Goal: Check status: Check status

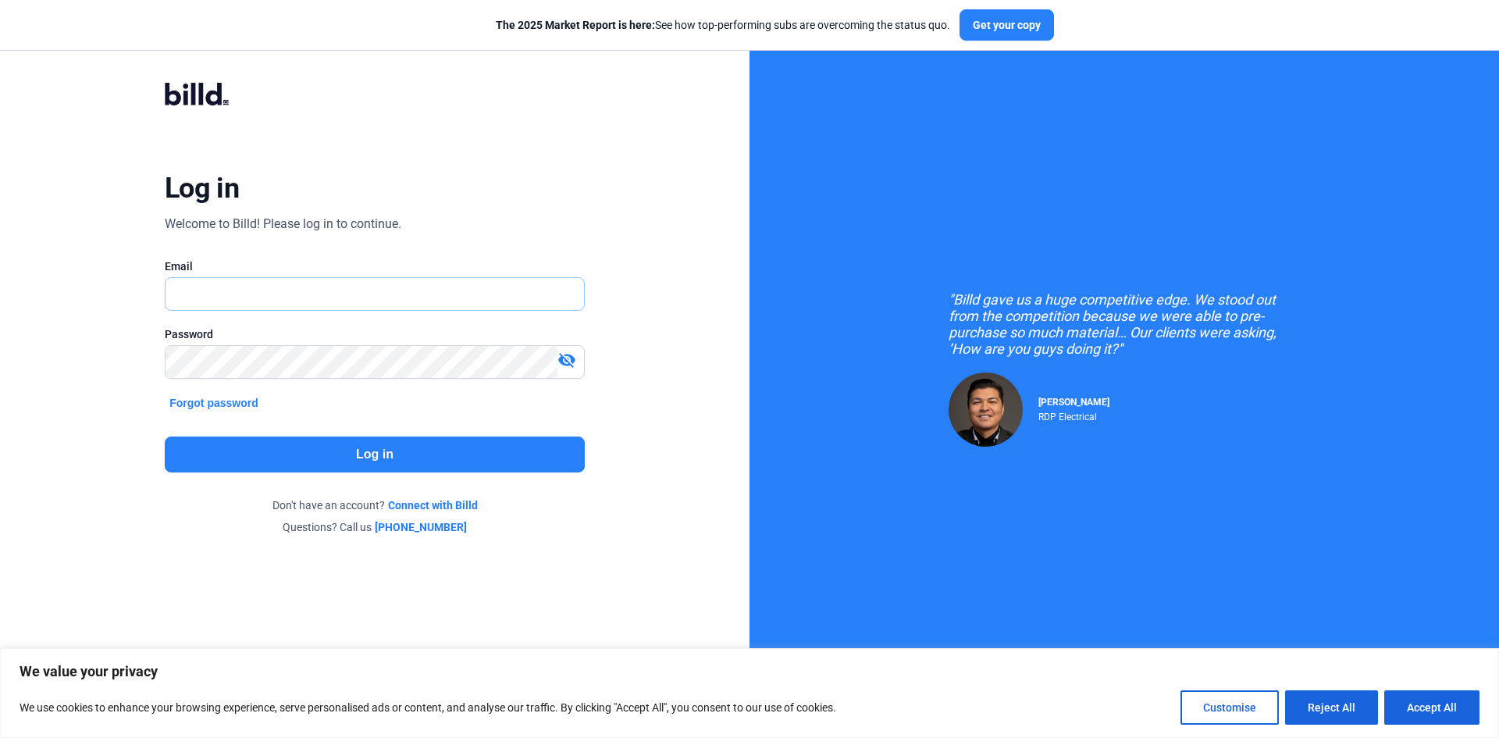
type input "[EMAIL_ADDRESS][DOMAIN_NAME]"
click at [442, 447] on button "Log in" at bounding box center [375, 454] width 420 height 36
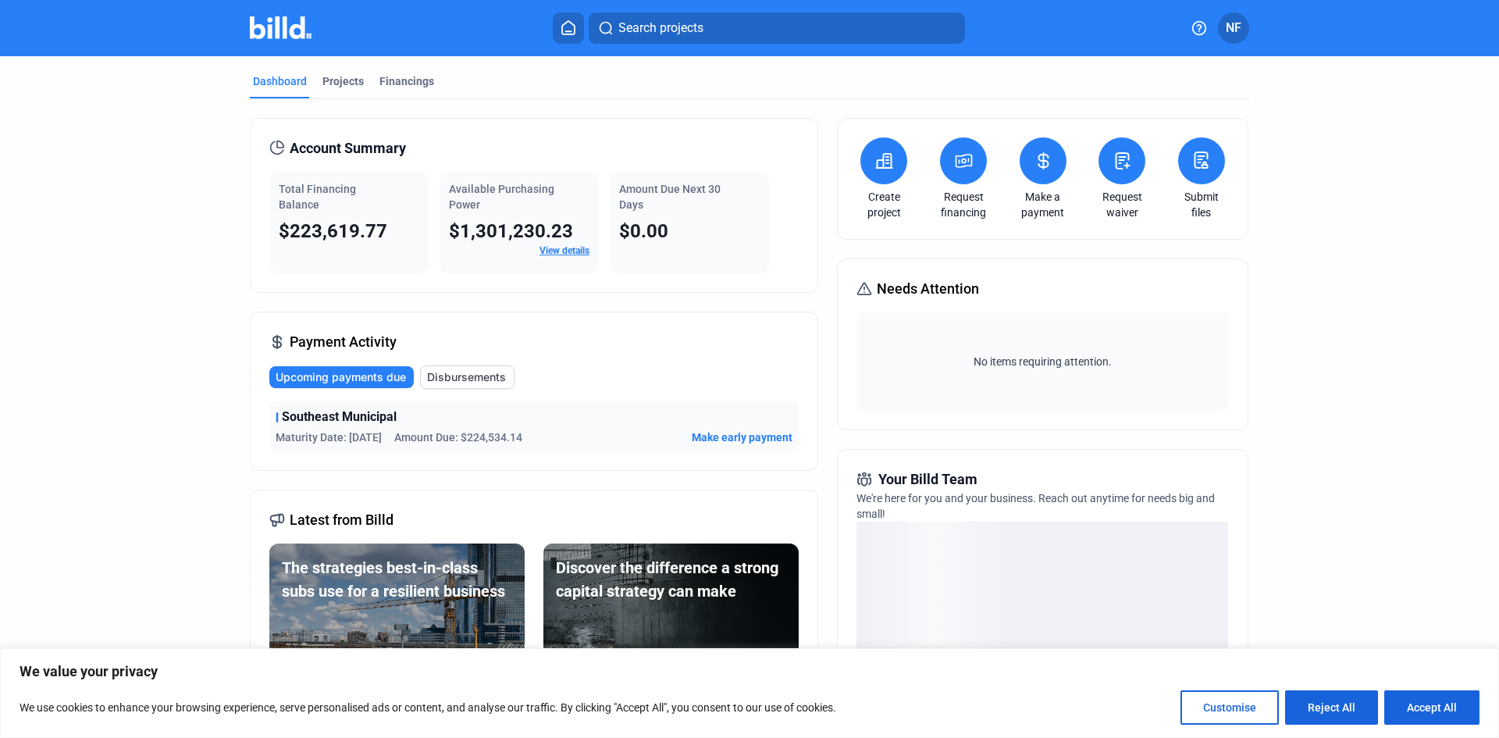
scroll to position [78, 0]
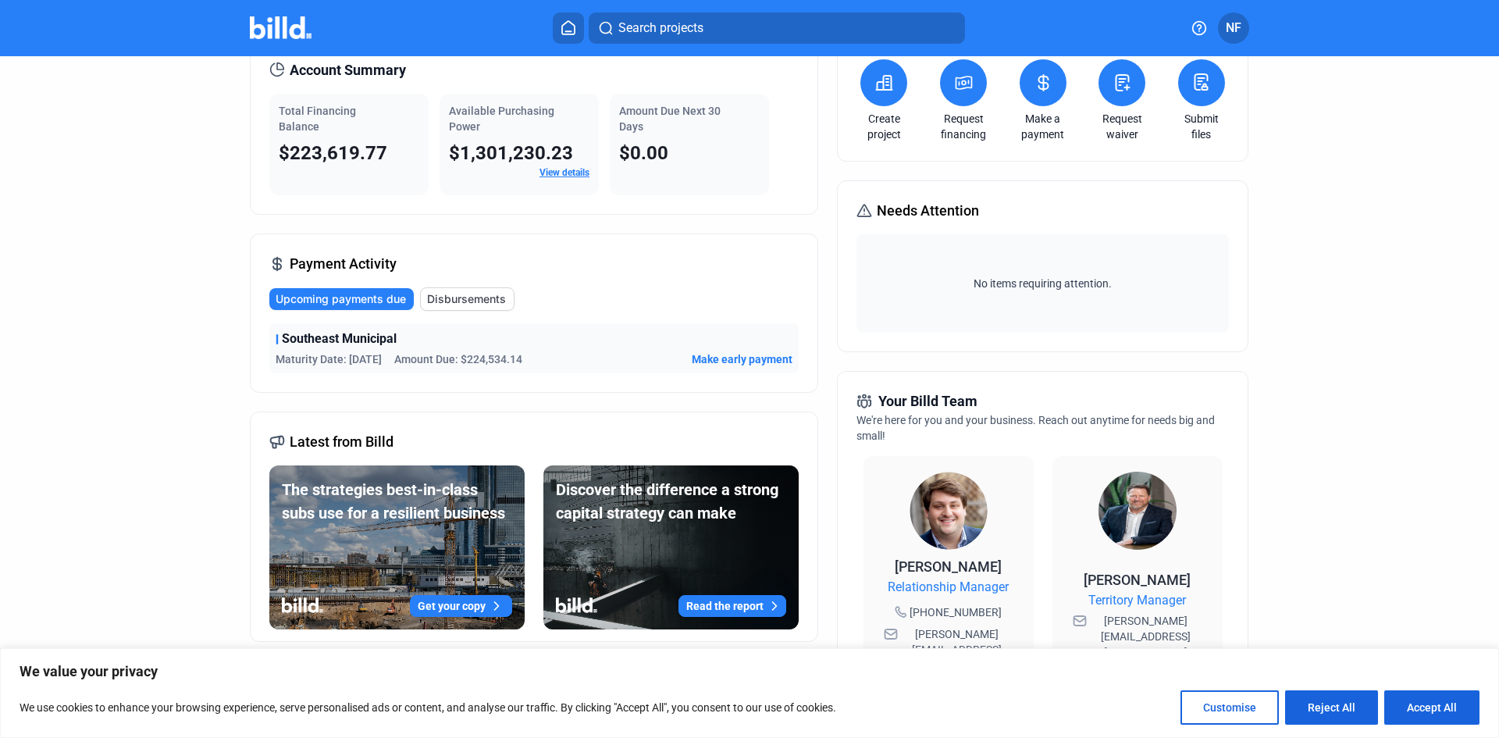
click at [315, 297] on span "Upcoming payments due" at bounding box center [341, 299] width 130 height 16
click at [488, 297] on span "Disbursements" at bounding box center [466, 299] width 79 height 16
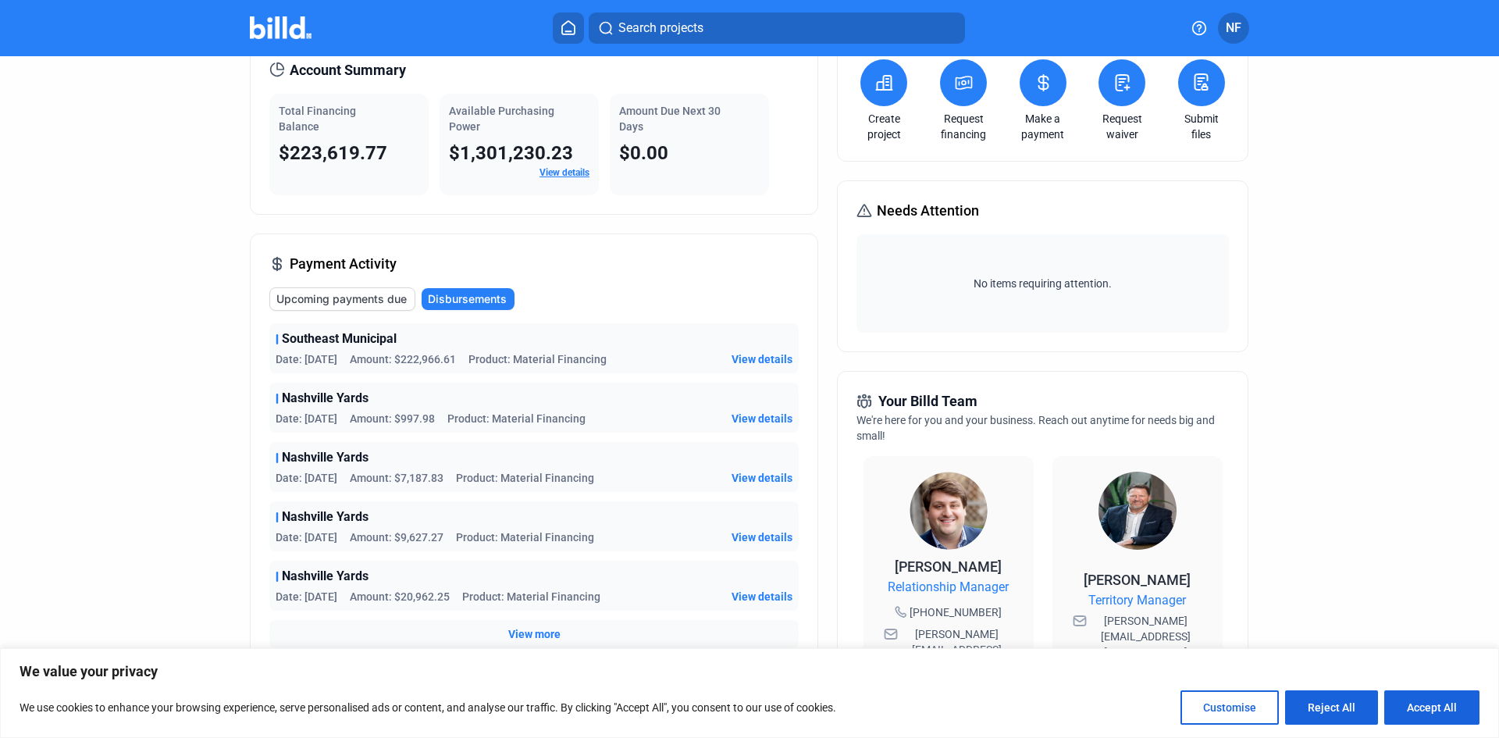
click at [767, 351] on span "View details" at bounding box center [761, 359] width 61 height 16
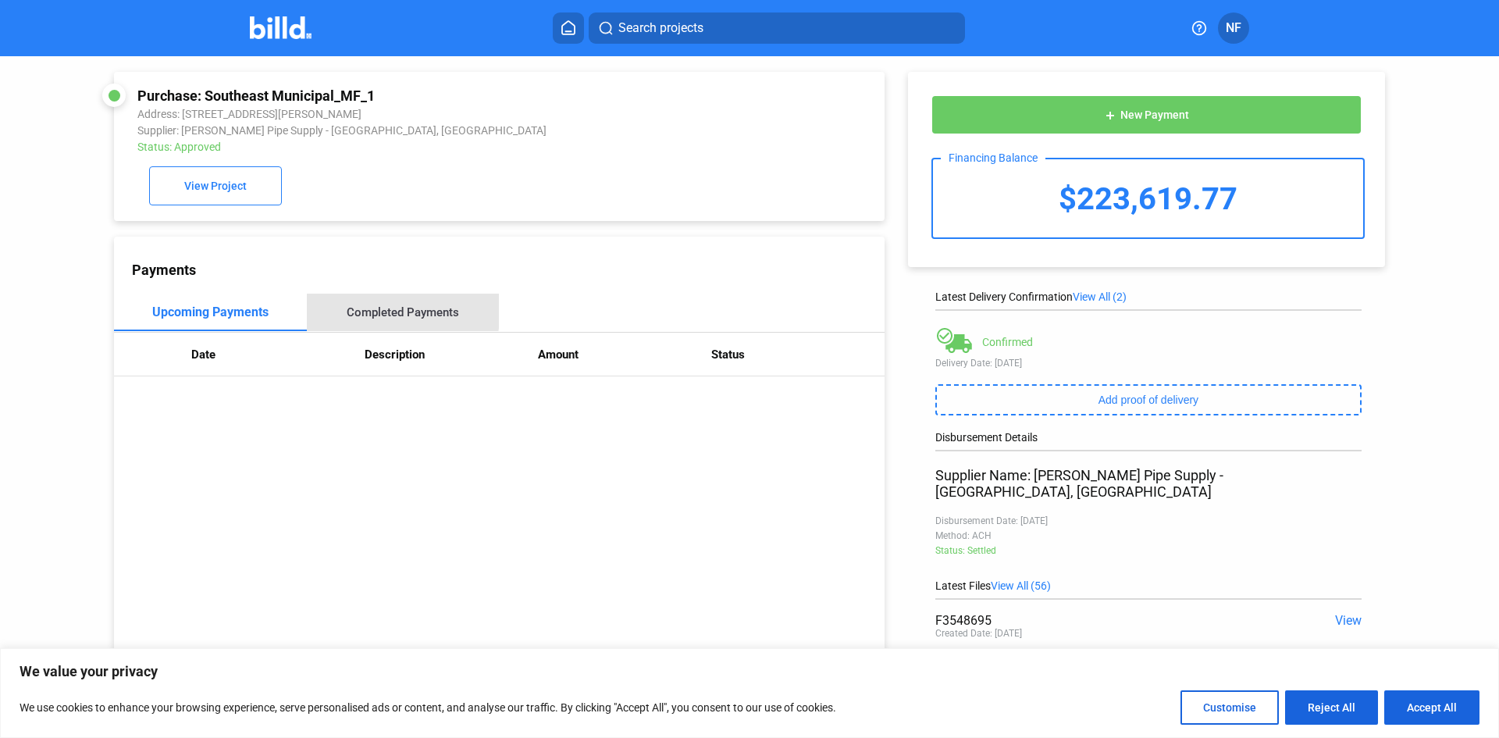
click at [384, 314] on div "Completed Payments" at bounding box center [403, 312] width 112 height 14
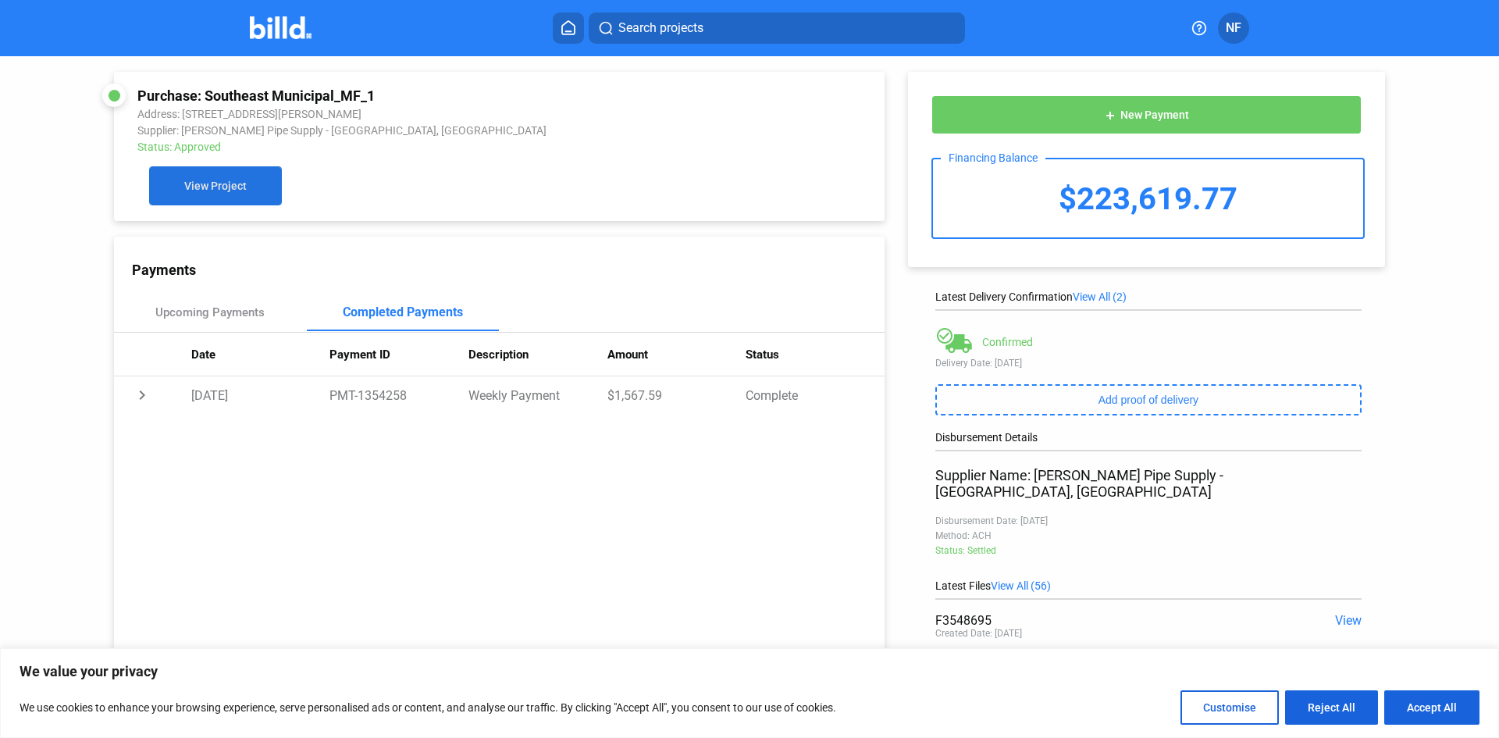
click at [247, 179] on button "View Project" at bounding box center [215, 185] width 133 height 39
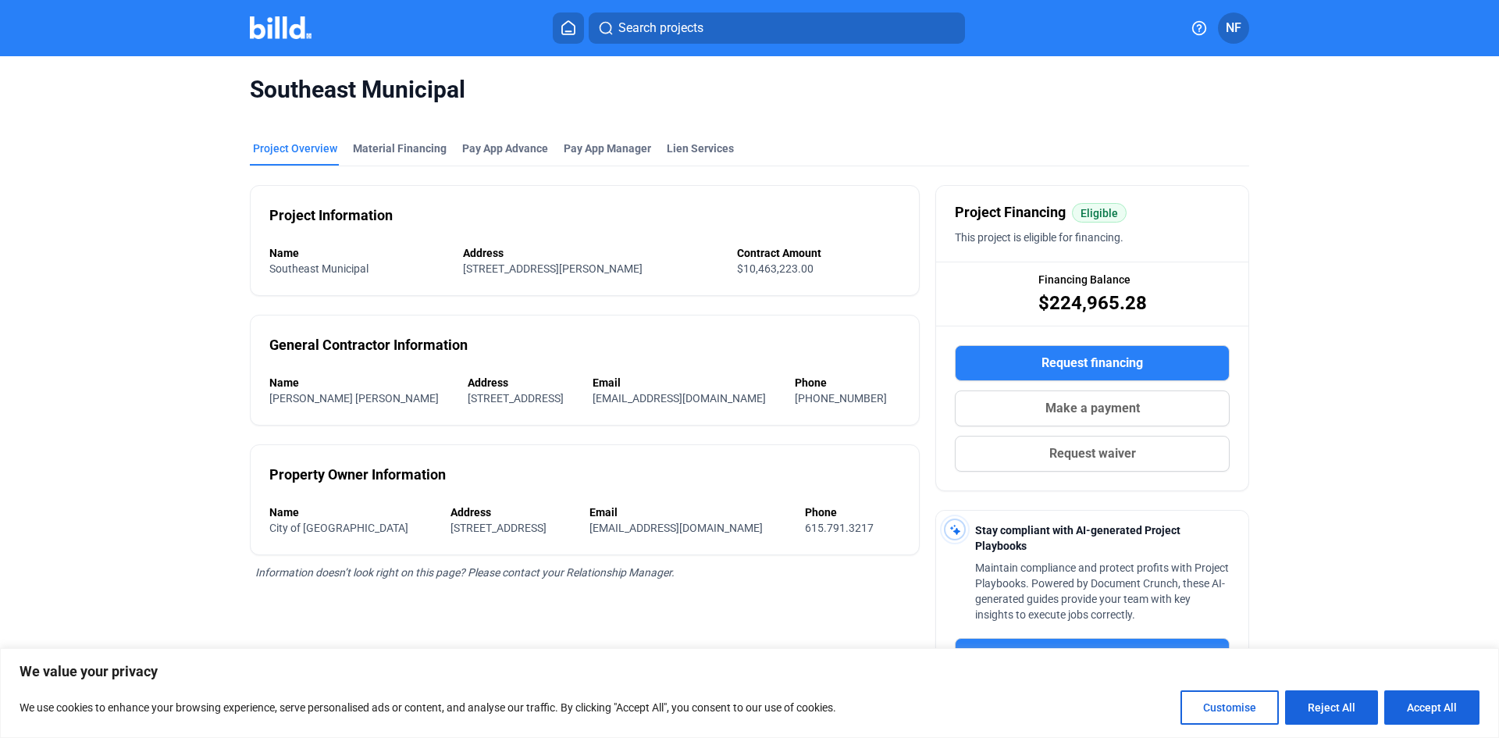
click at [1229, 25] on span "NF" at bounding box center [1234, 28] width 16 height 19
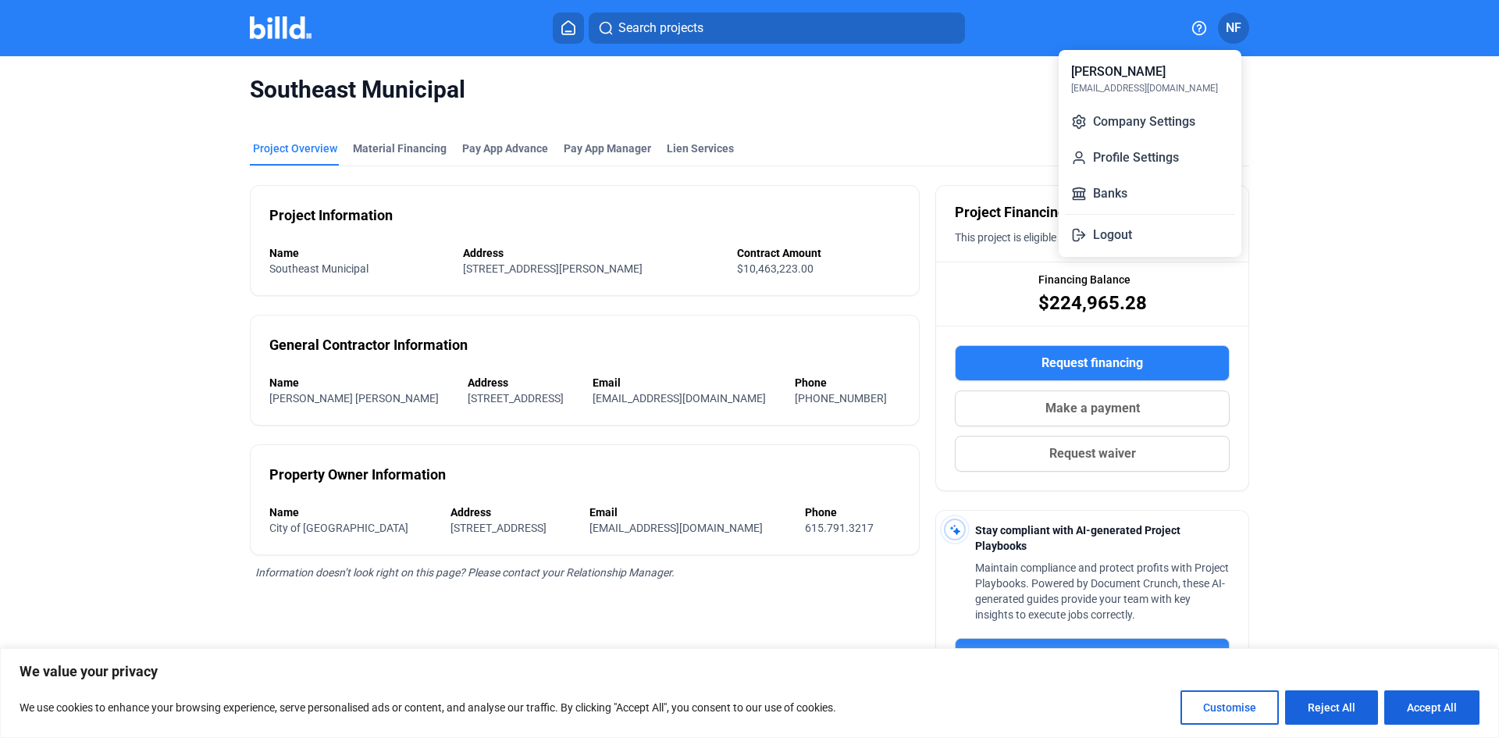
click at [1339, 169] on div at bounding box center [749, 369] width 1499 height 738
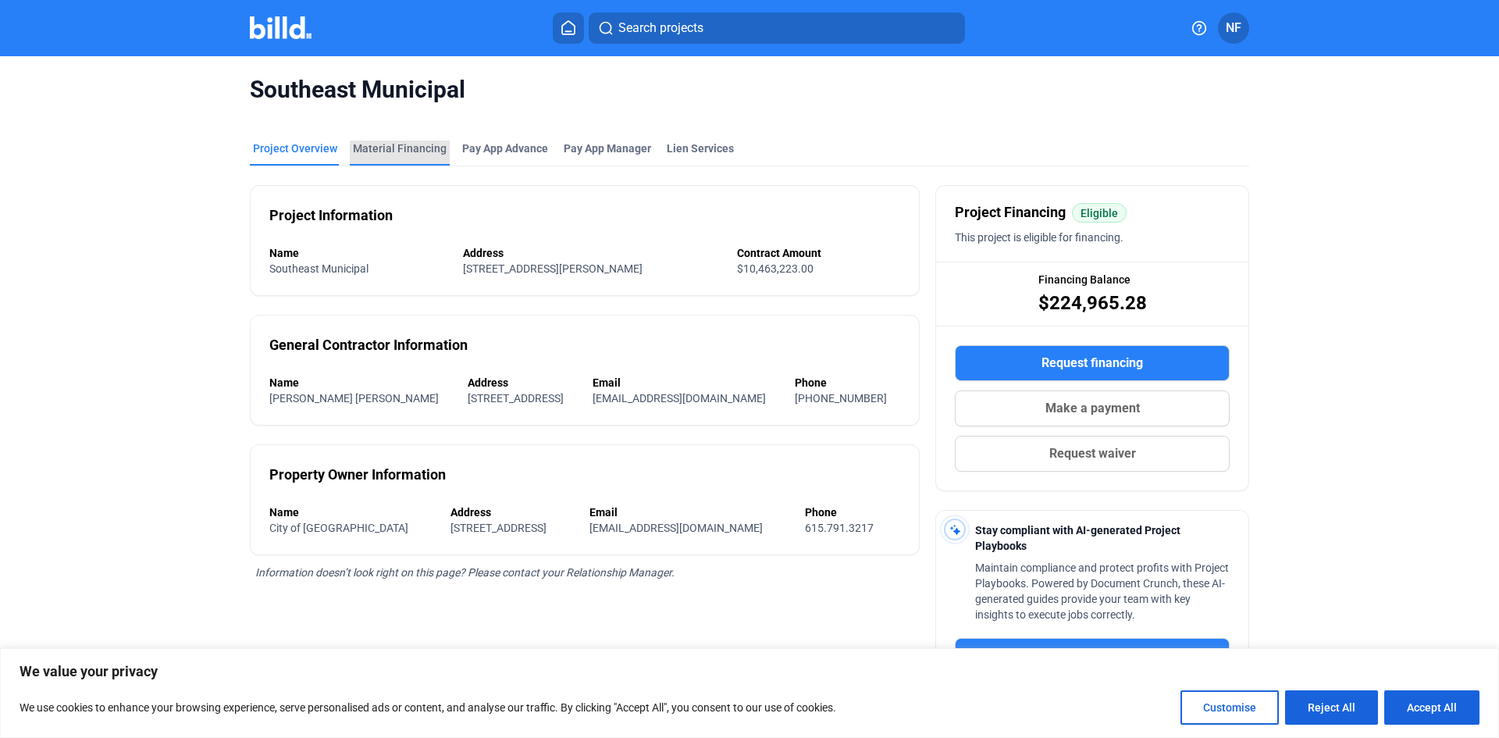
click at [395, 144] on div "Material Financing" at bounding box center [400, 149] width 94 height 16
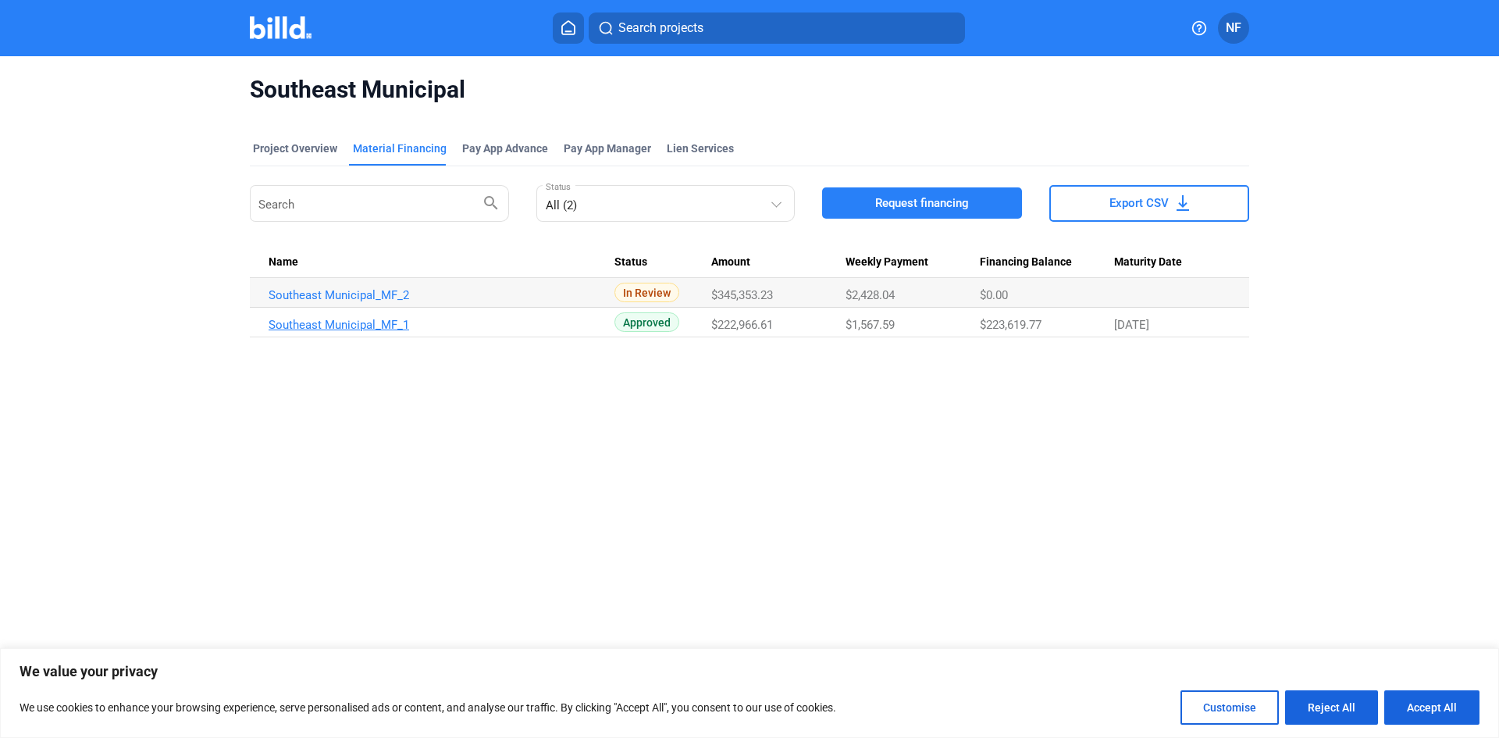
click at [333, 302] on link "Southeast Municipal_MF_1" at bounding box center [442, 295] width 346 height 14
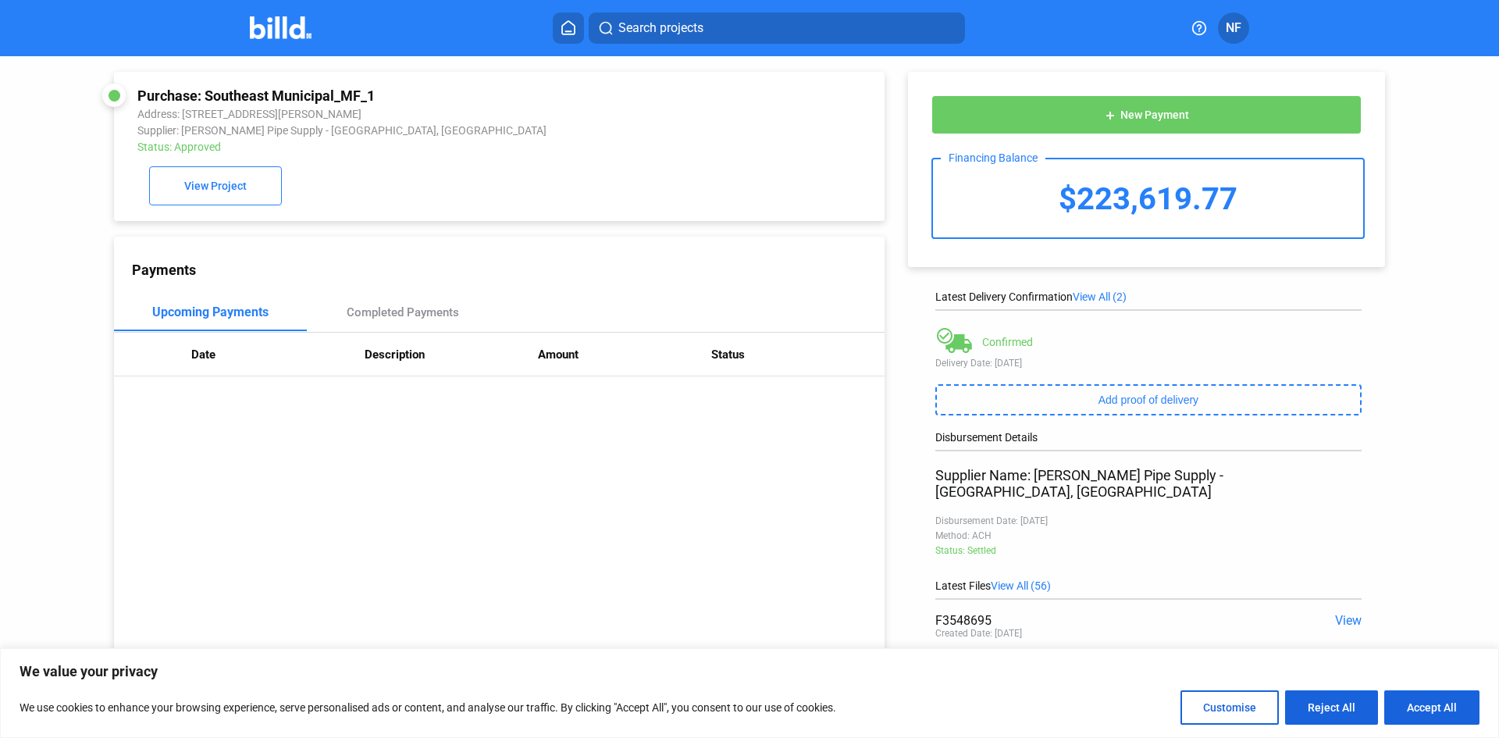
click at [1226, 26] on span "NF" at bounding box center [1234, 28] width 16 height 19
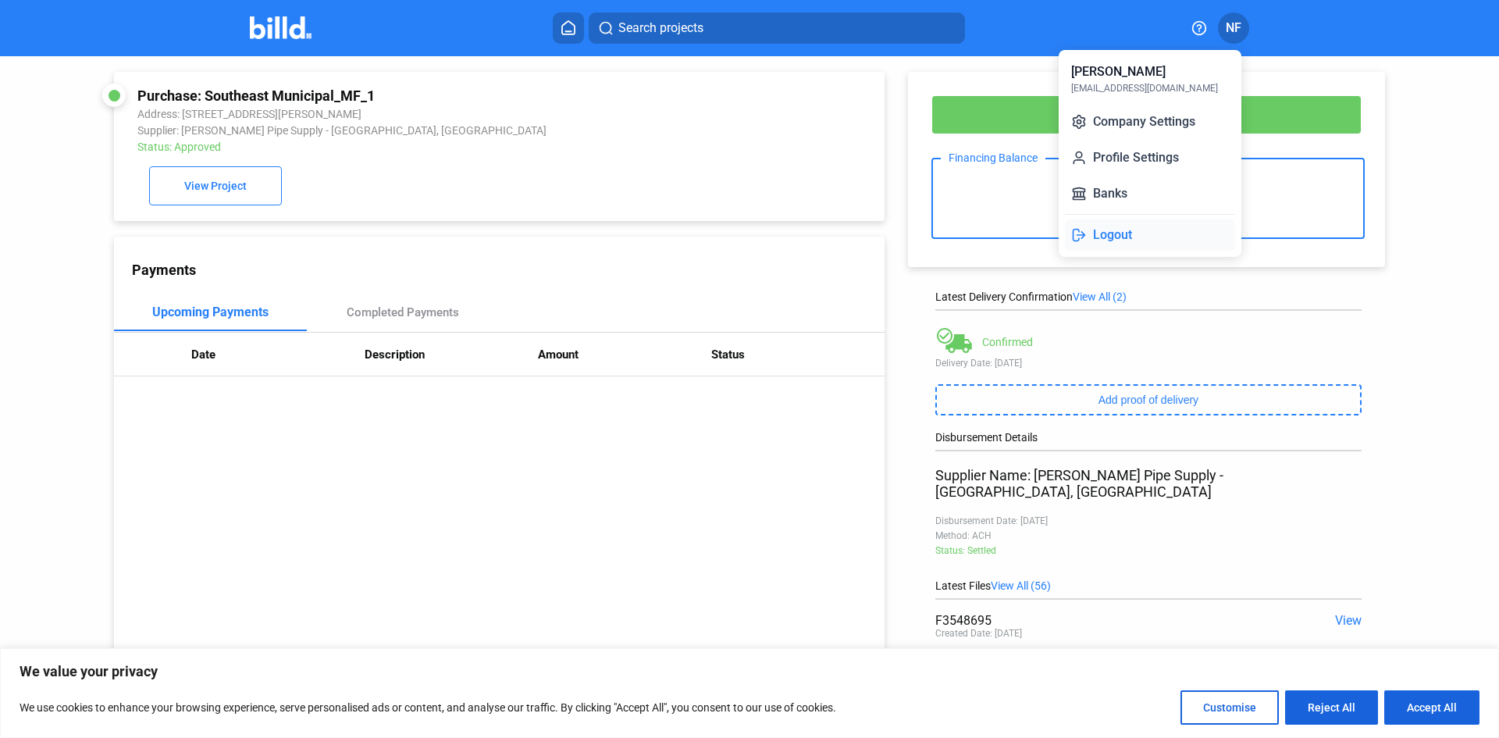
click at [1116, 229] on button "Logout" at bounding box center [1150, 234] width 170 height 31
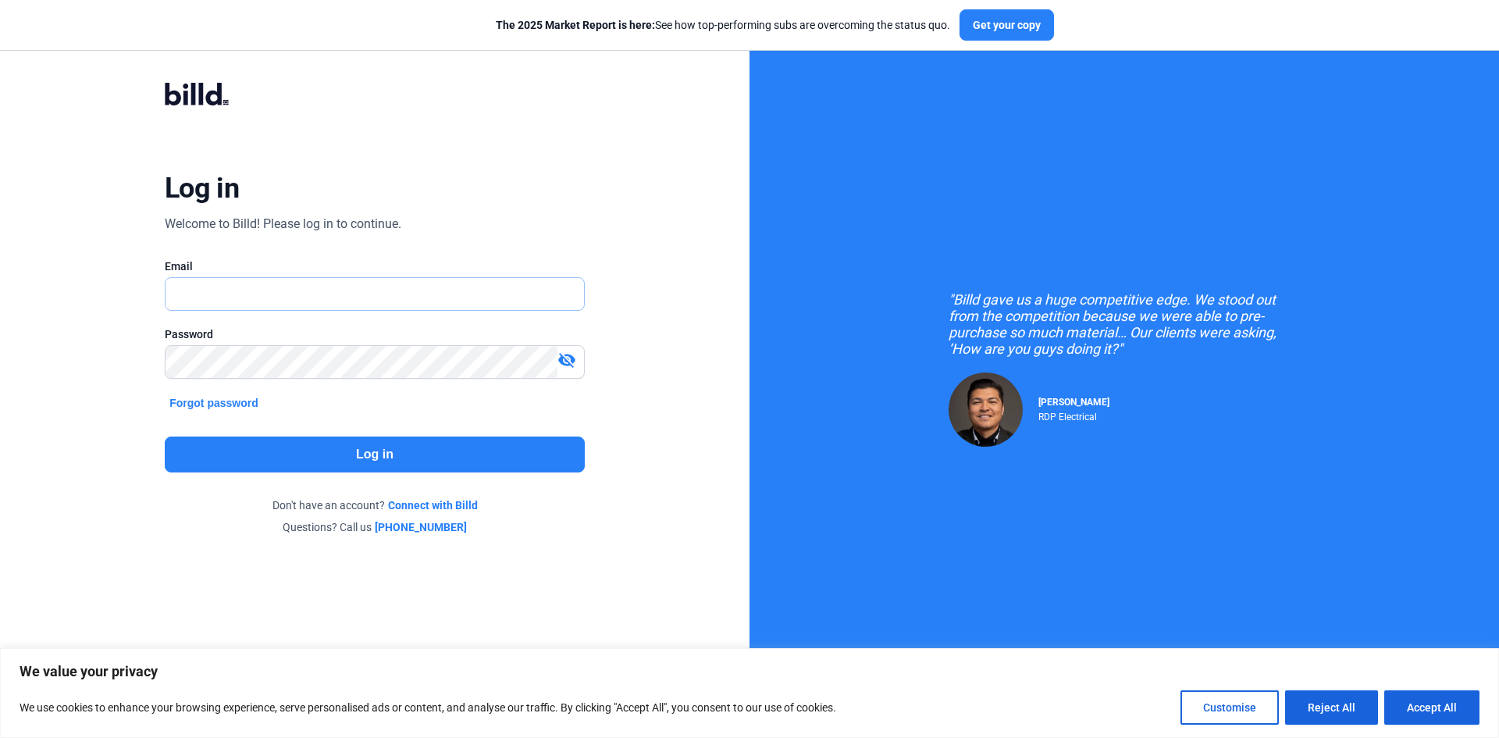
type input "[EMAIL_ADDRESS][DOMAIN_NAME]"
